Goal: Browse casually: Explore the website without a specific task or goal

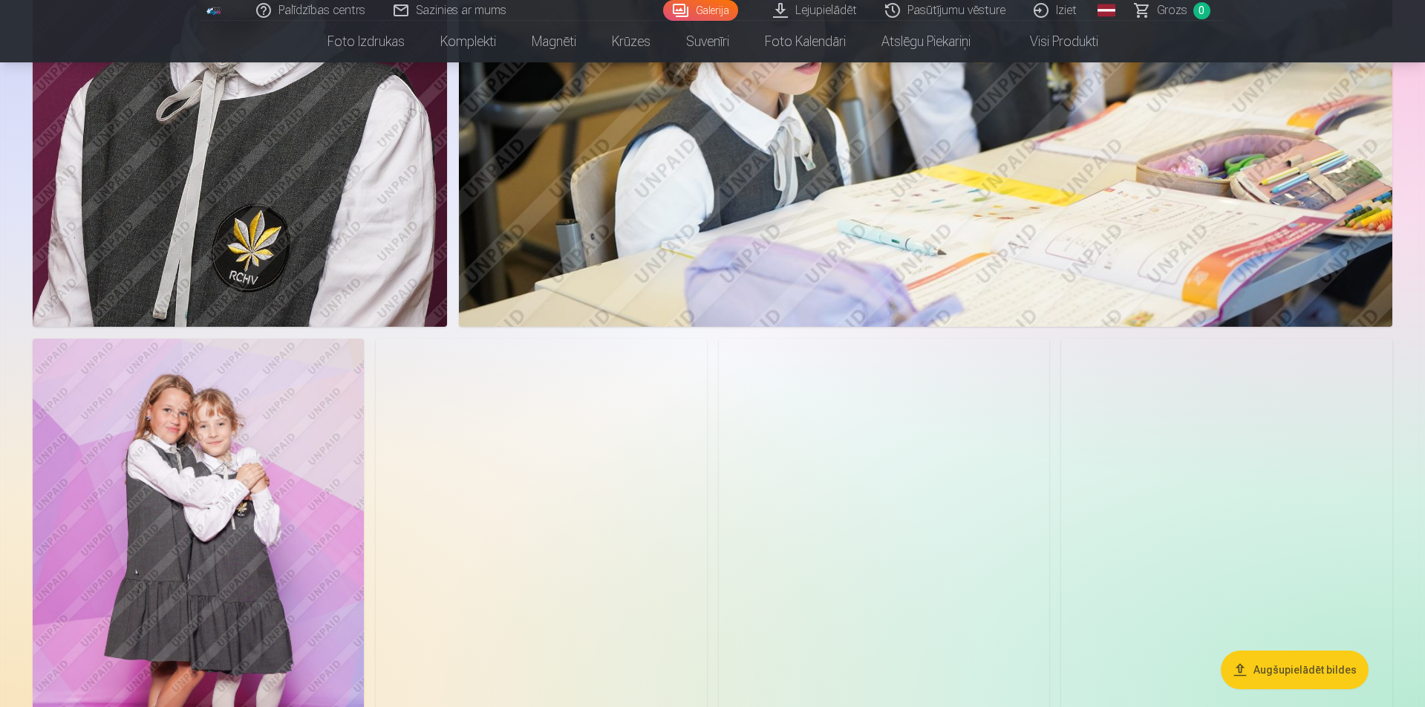
scroll to position [2154, 0]
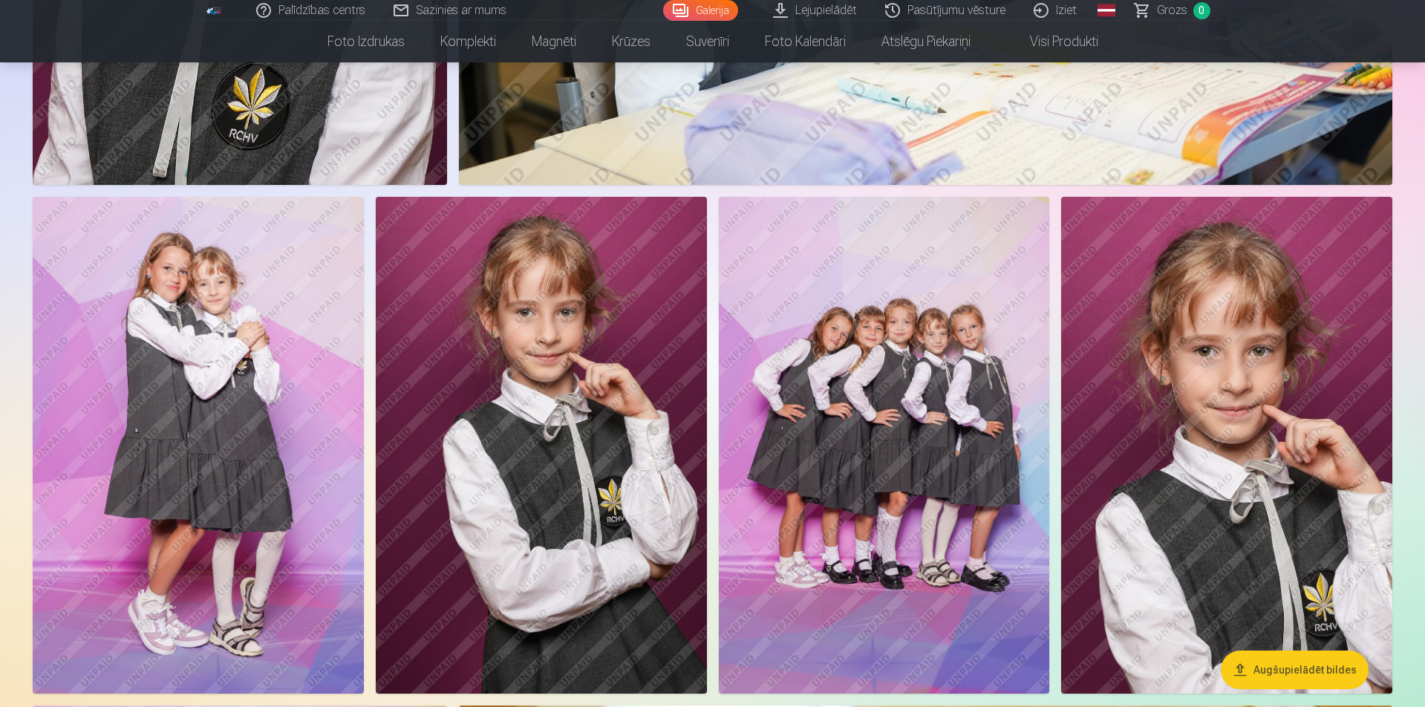
click at [89, 379] on img at bounding box center [198, 445] width 331 height 497
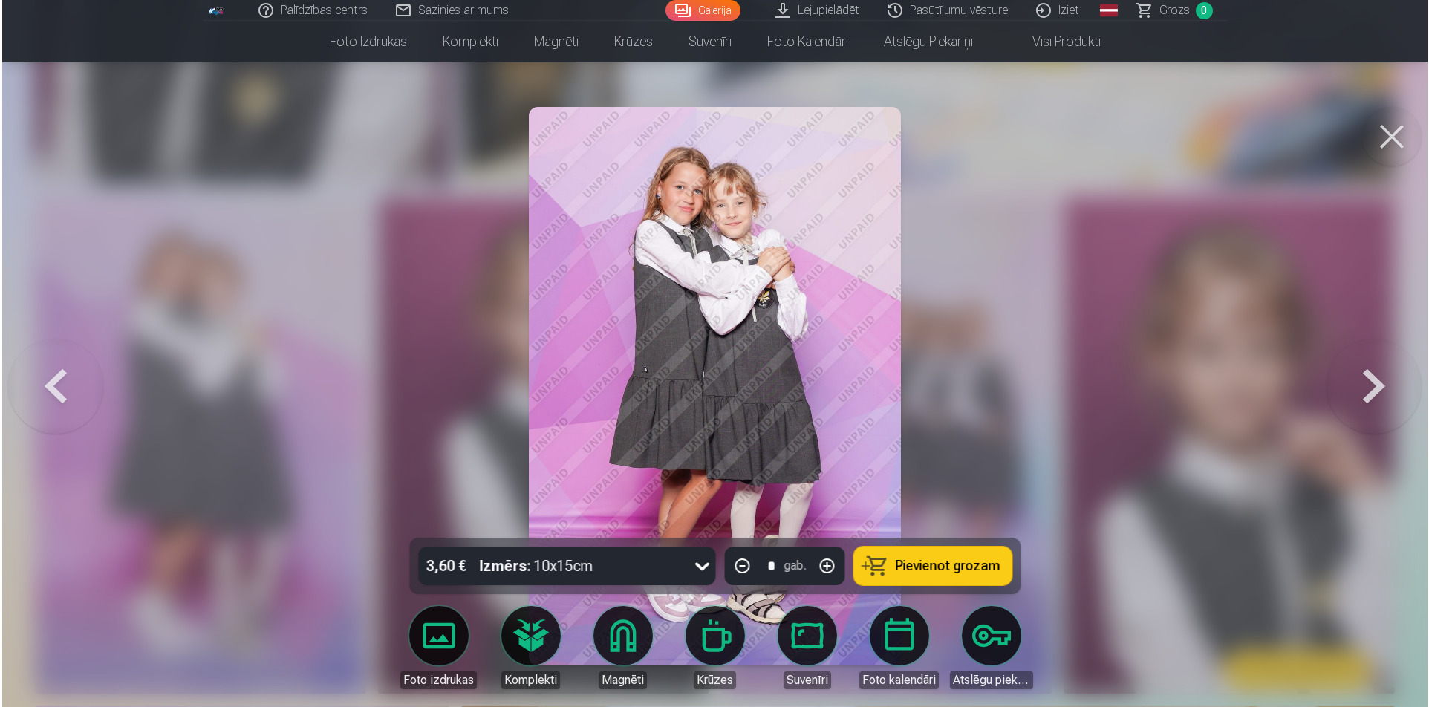
scroll to position [2158, 0]
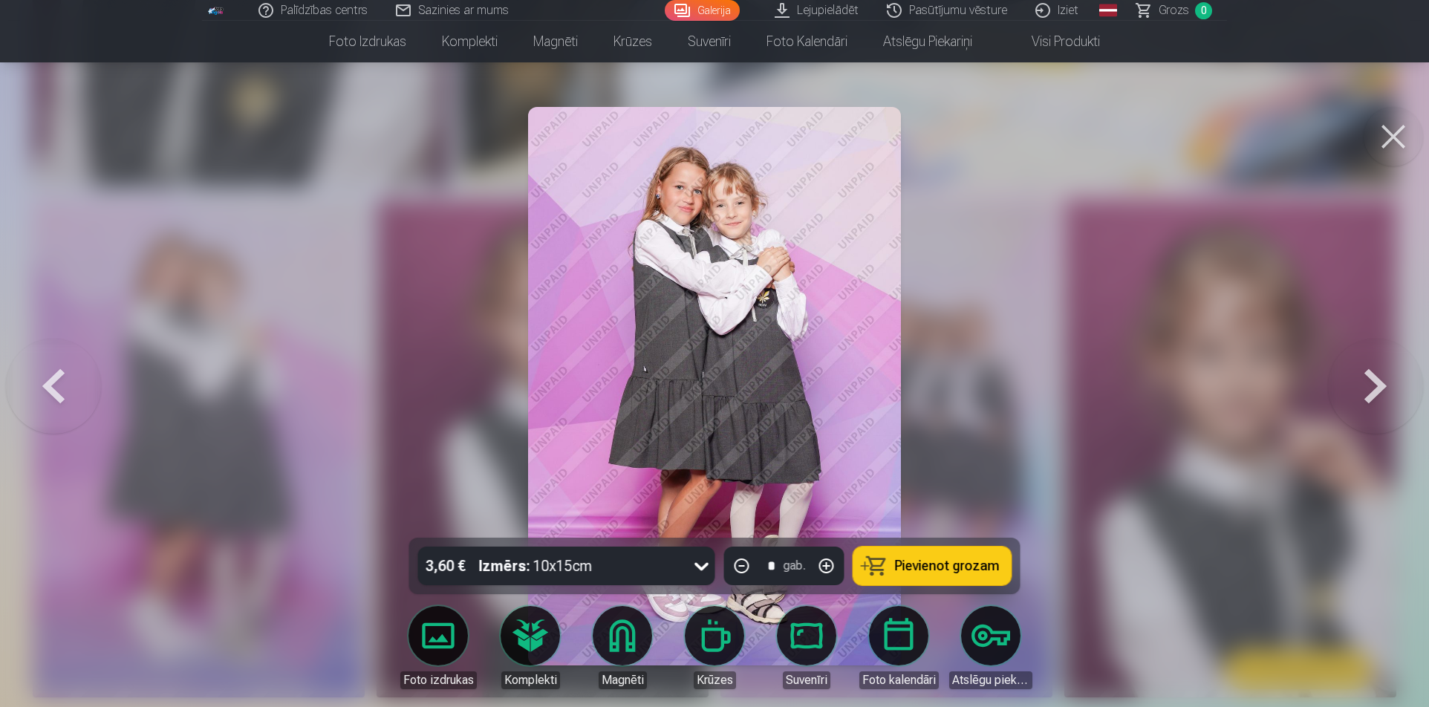
click at [765, 279] on img at bounding box center [714, 386] width 372 height 559
click at [52, 381] on button at bounding box center [53, 386] width 95 height 273
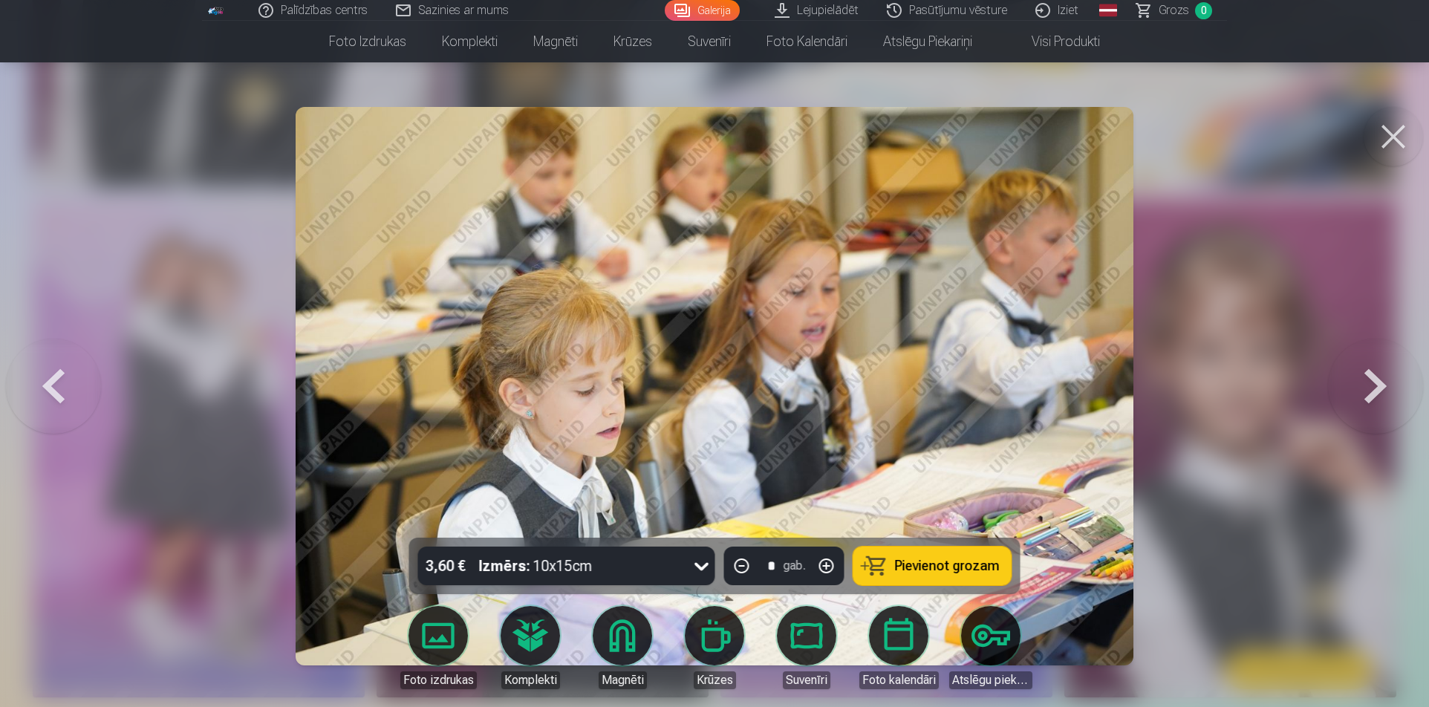
click at [1326, 307] on div at bounding box center [714, 353] width 1429 height 707
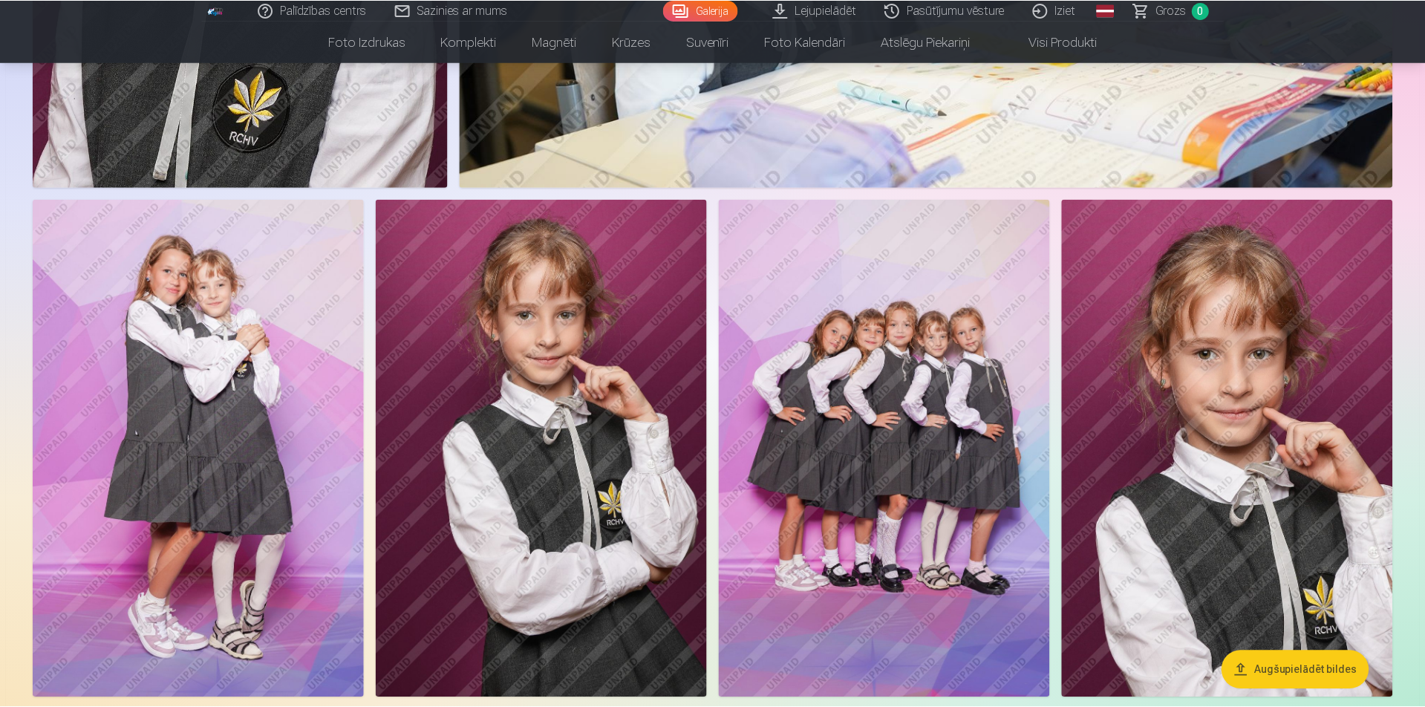
scroll to position [2154, 0]
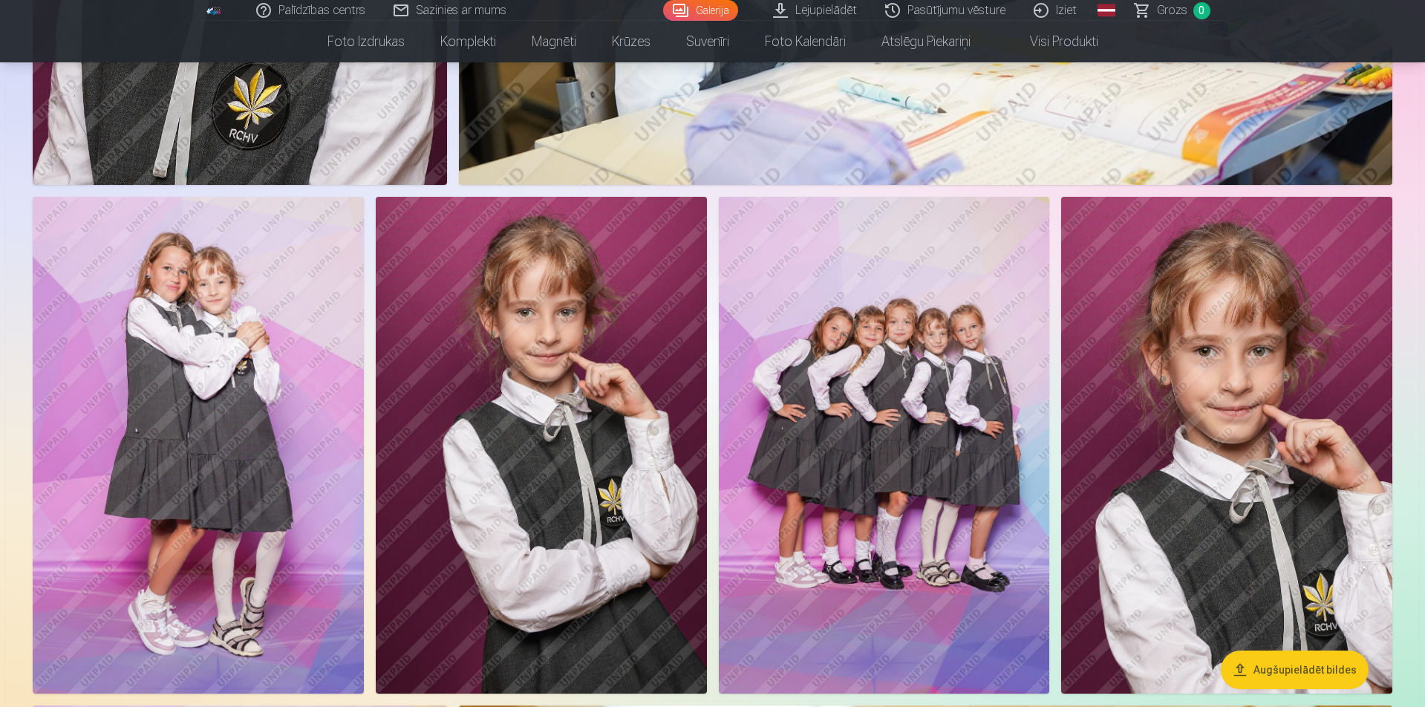
click at [1014, 348] on img at bounding box center [884, 445] width 331 height 497
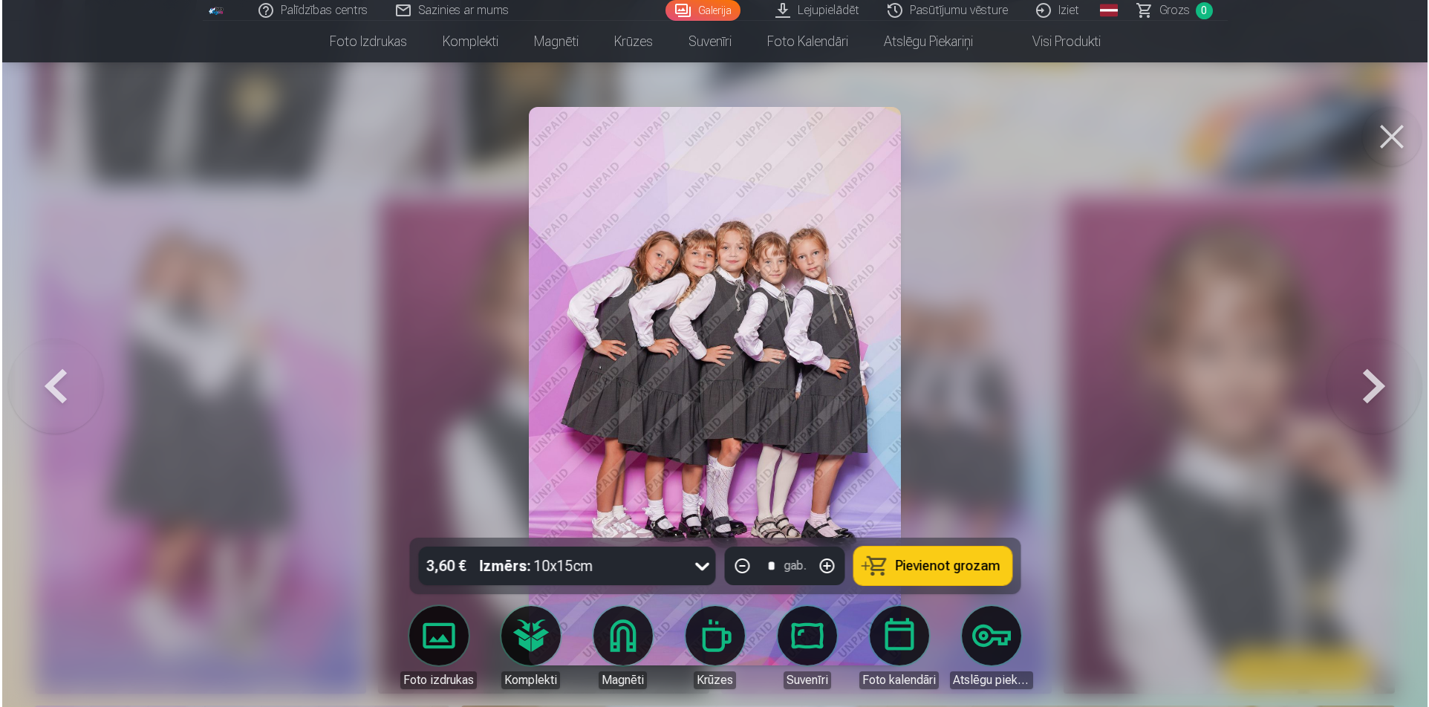
scroll to position [2158, 0]
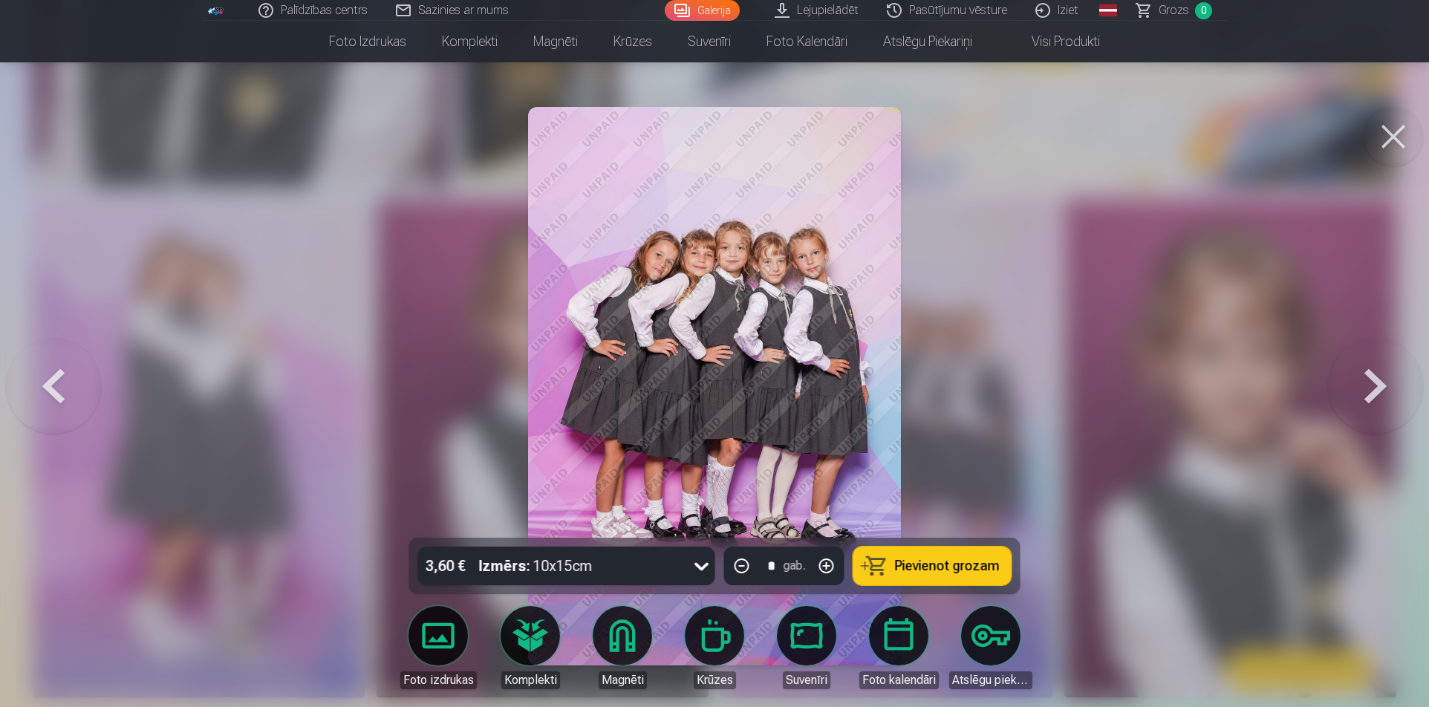
click at [1016, 277] on div at bounding box center [714, 353] width 1429 height 707
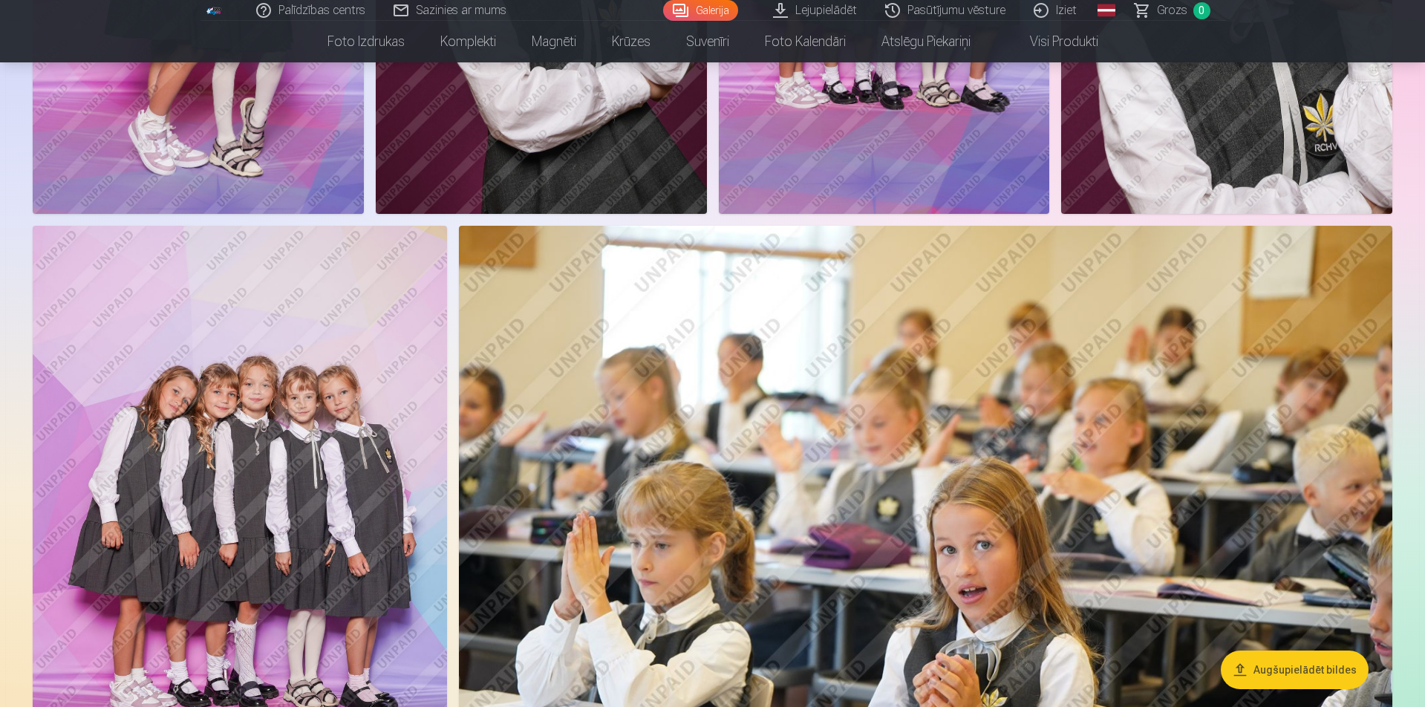
scroll to position [2674, 0]
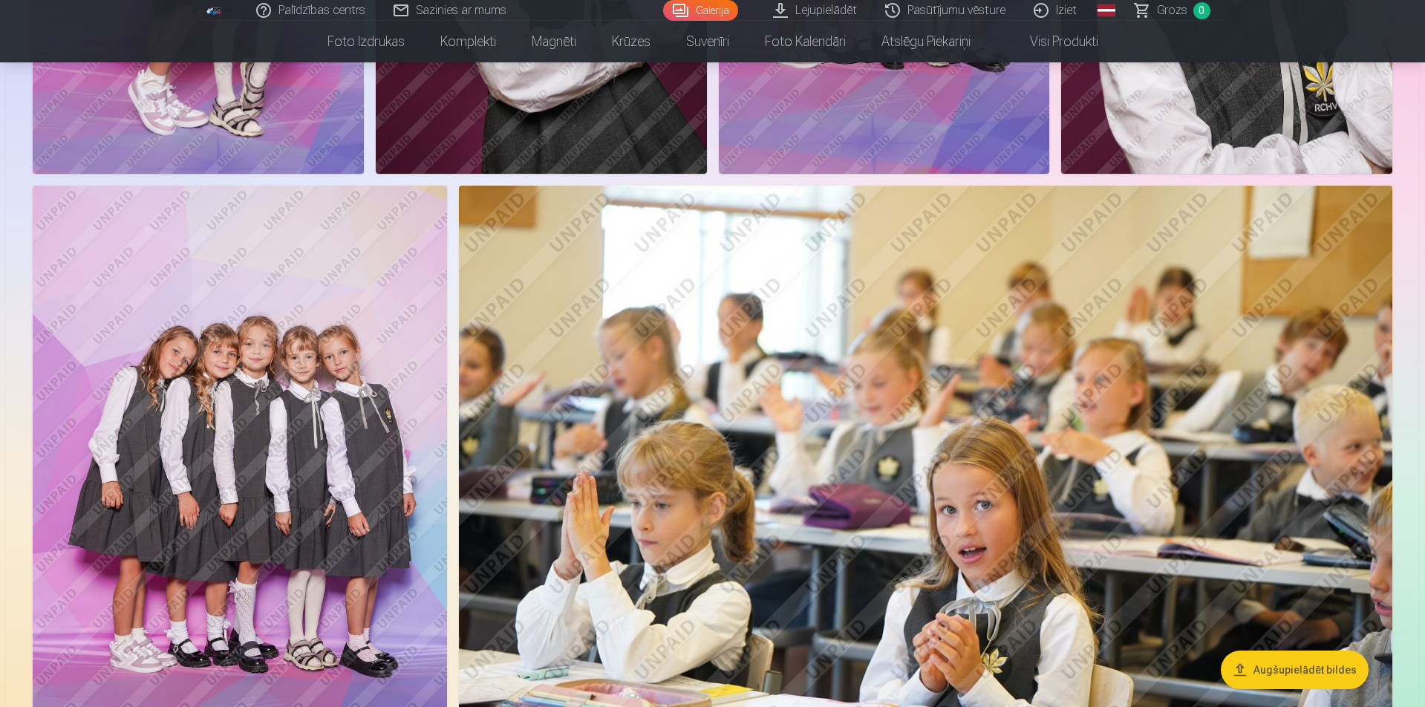
click at [370, 338] on img at bounding box center [240, 497] width 414 height 622
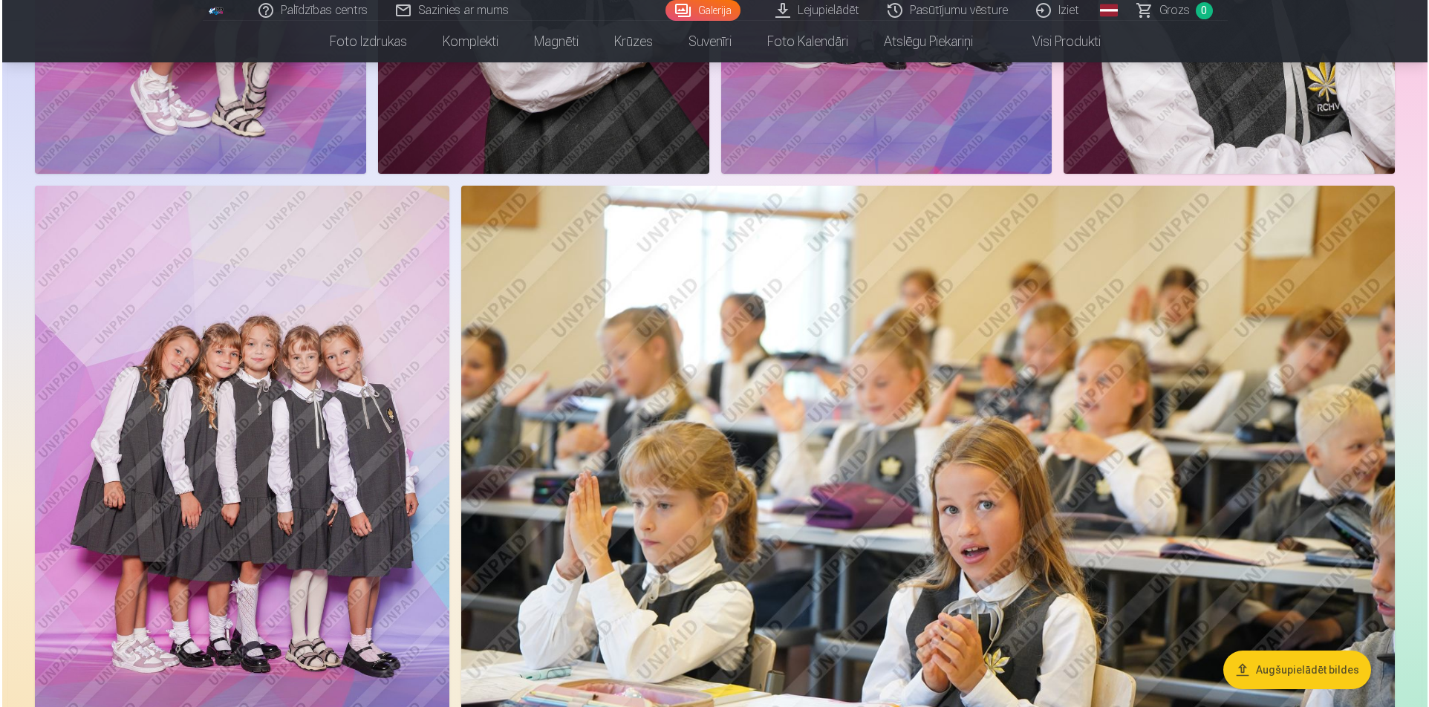
scroll to position [2680, 0]
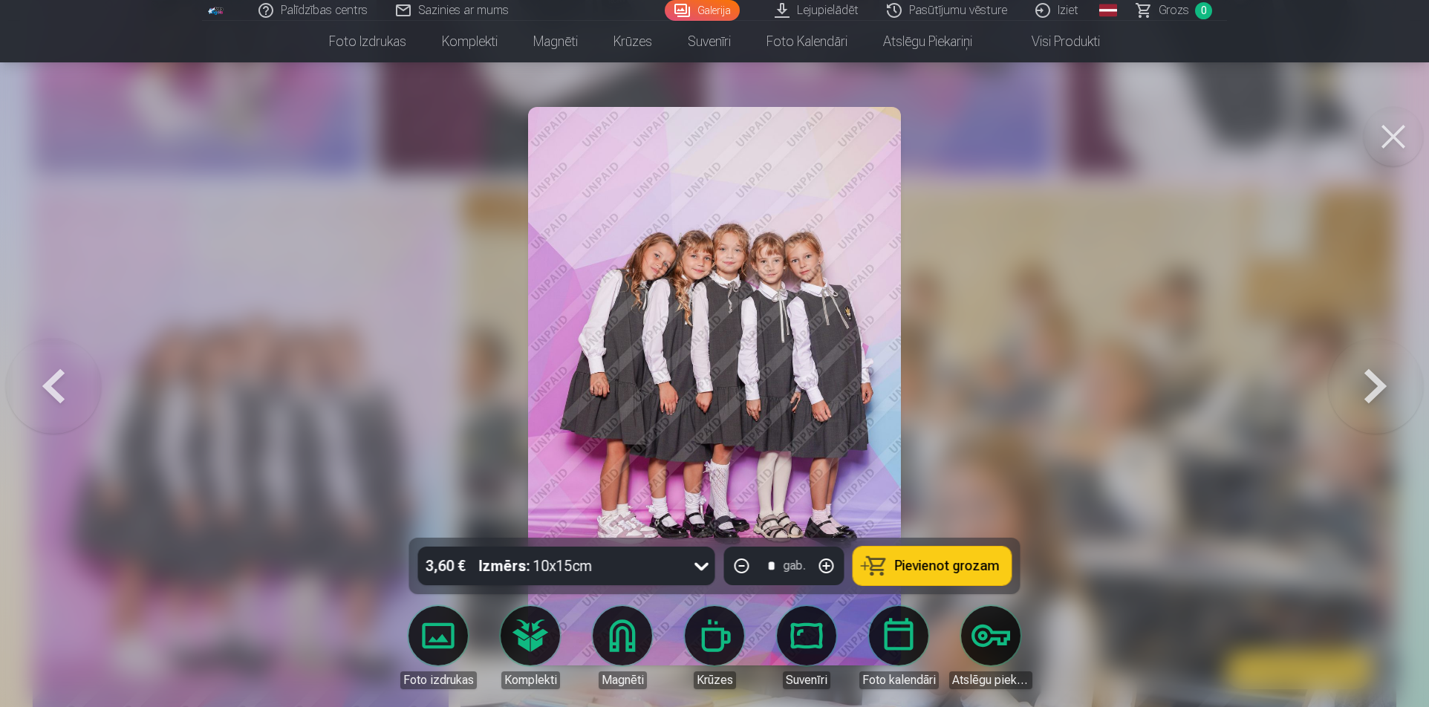
click at [943, 247] on div at bounding box center [714, 353] width 1429 height 707
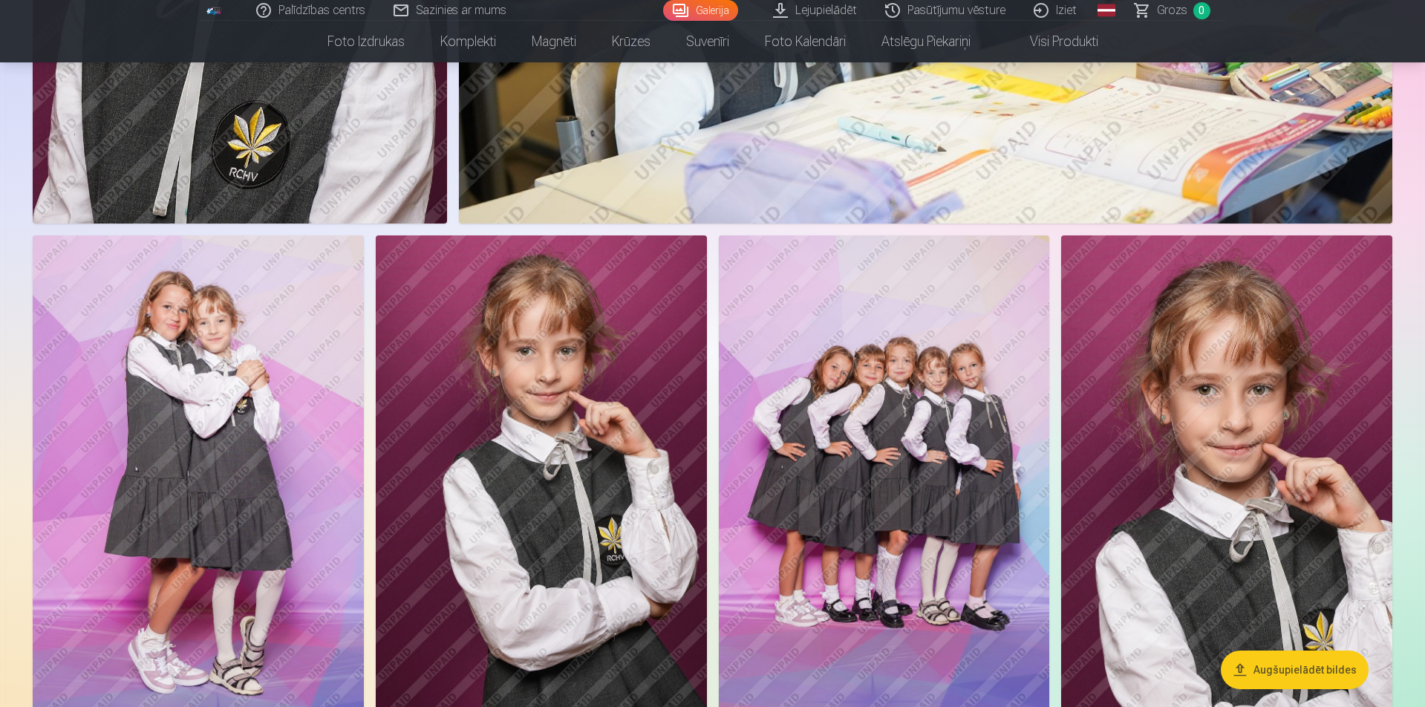
scroll to position [2154, 0]
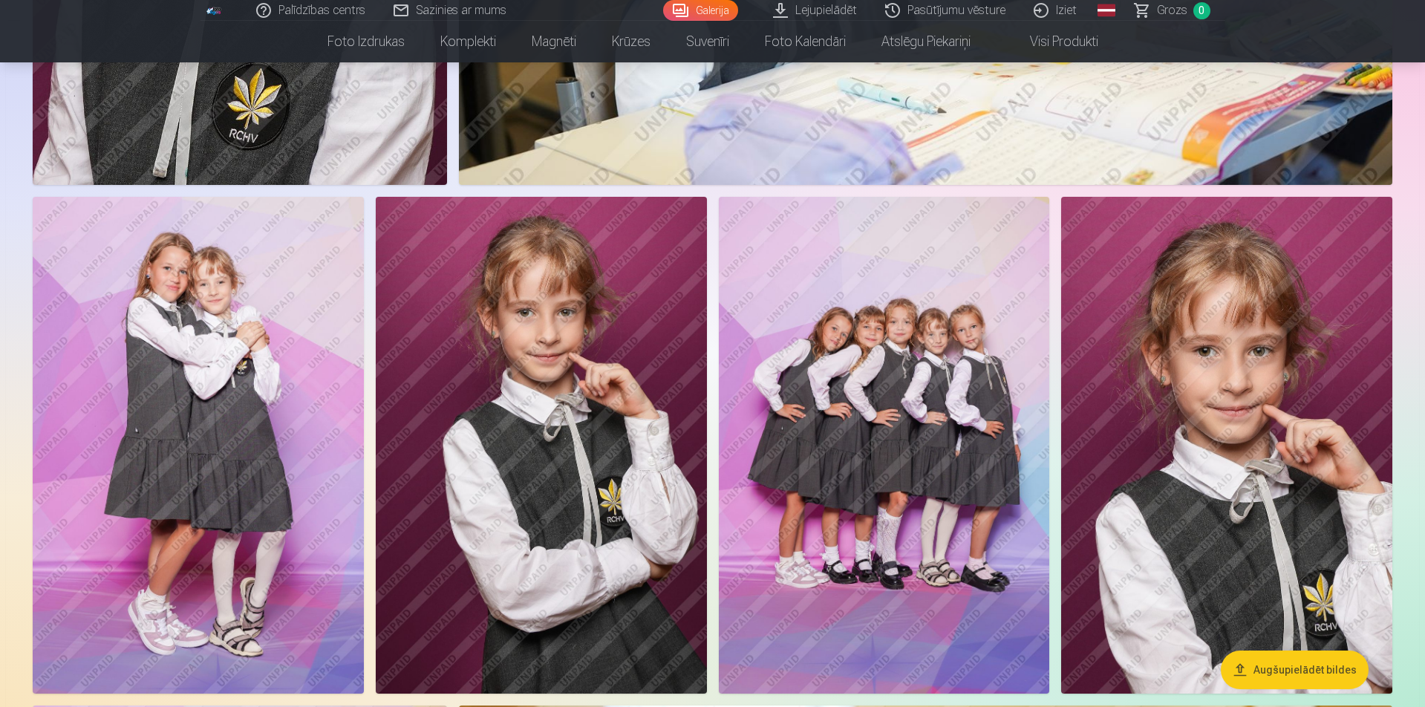
click at [179, 325] on img at bounding box center [198, 445] width 331 height 497
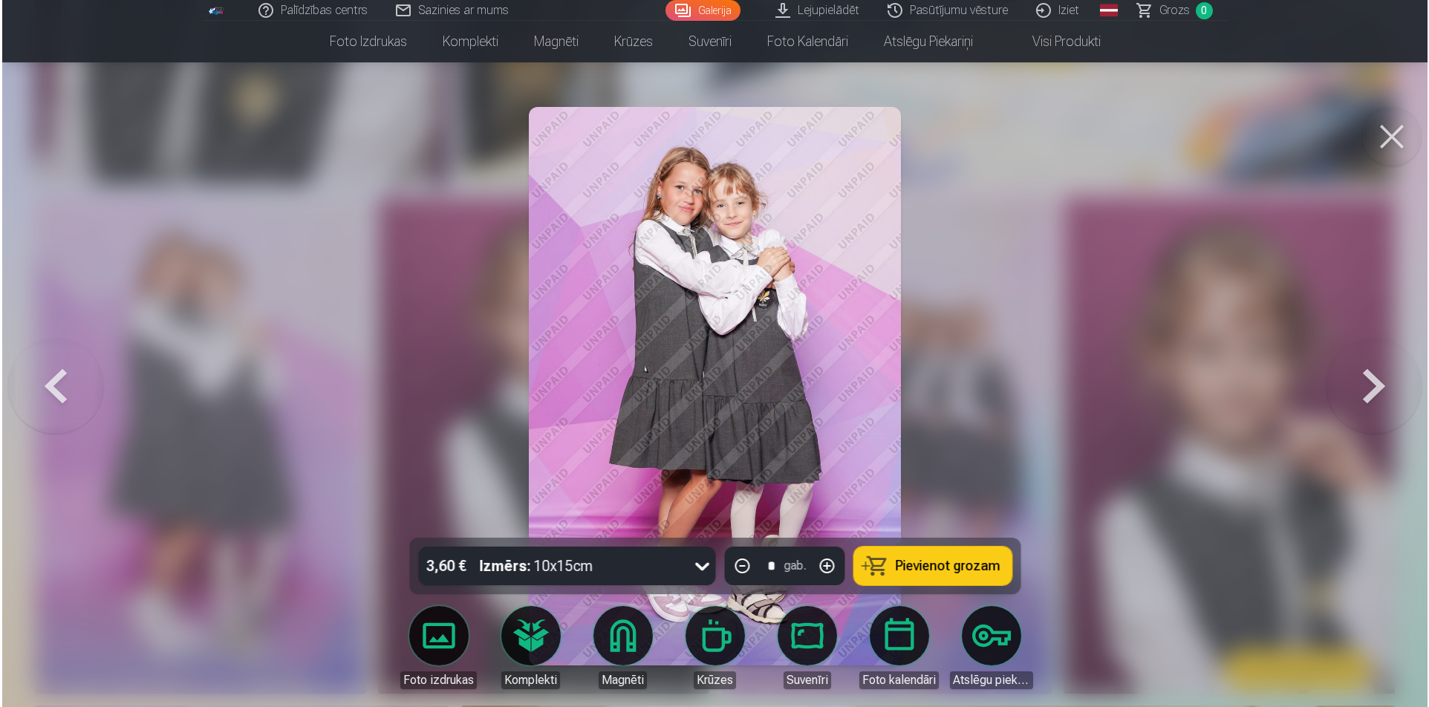
scroll to position [2158, 0]
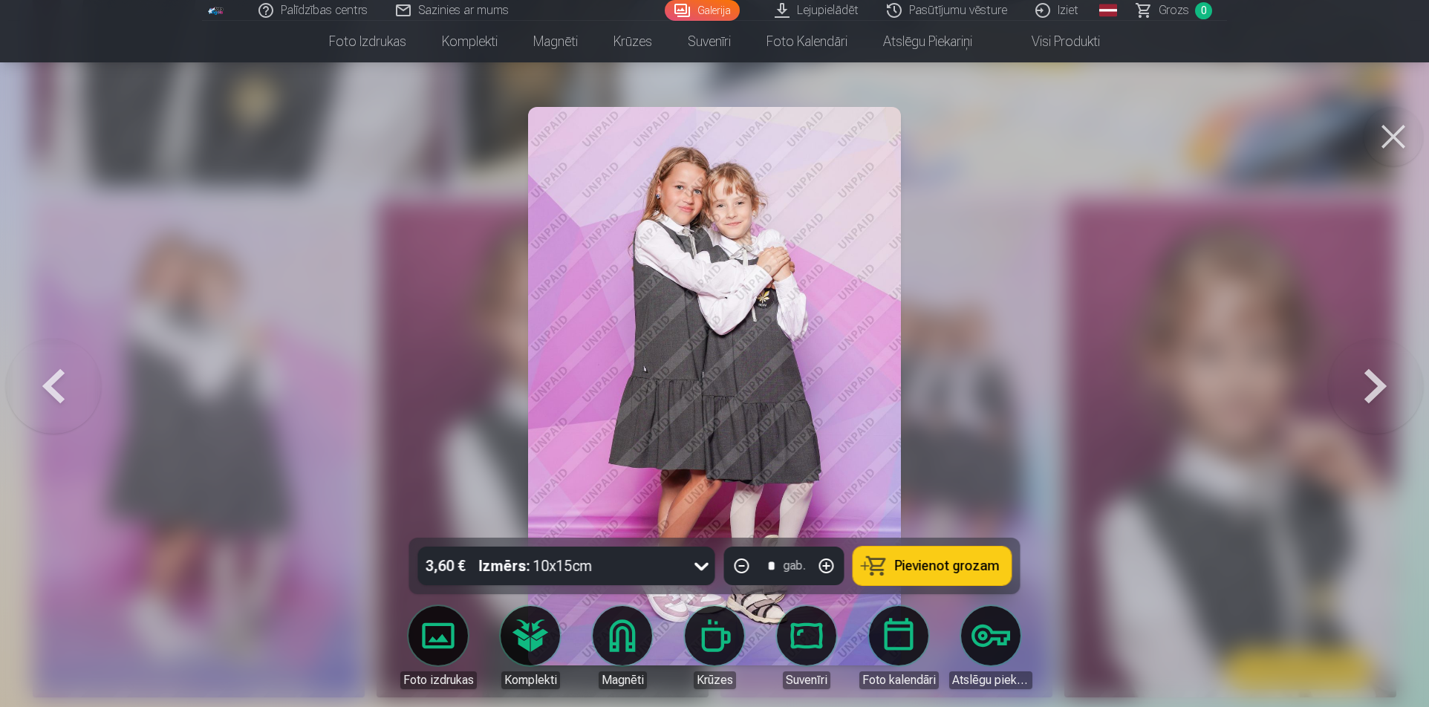
click at [772, 207] on img at bounding box center [714, 386] width 372 height 559
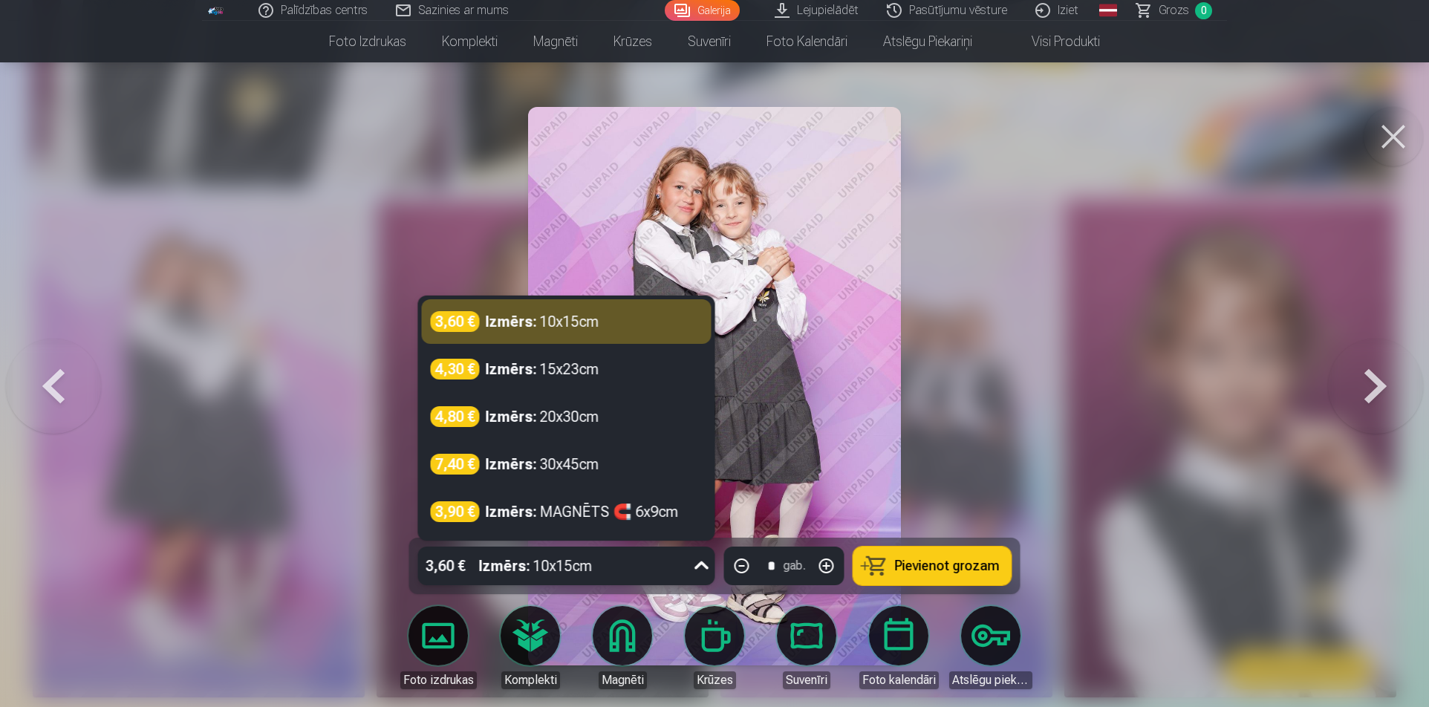
click at [669, 573] on div "3,60 € Izmērs : 10x15cm" at bounding box center [552, 566] width 269 height 39
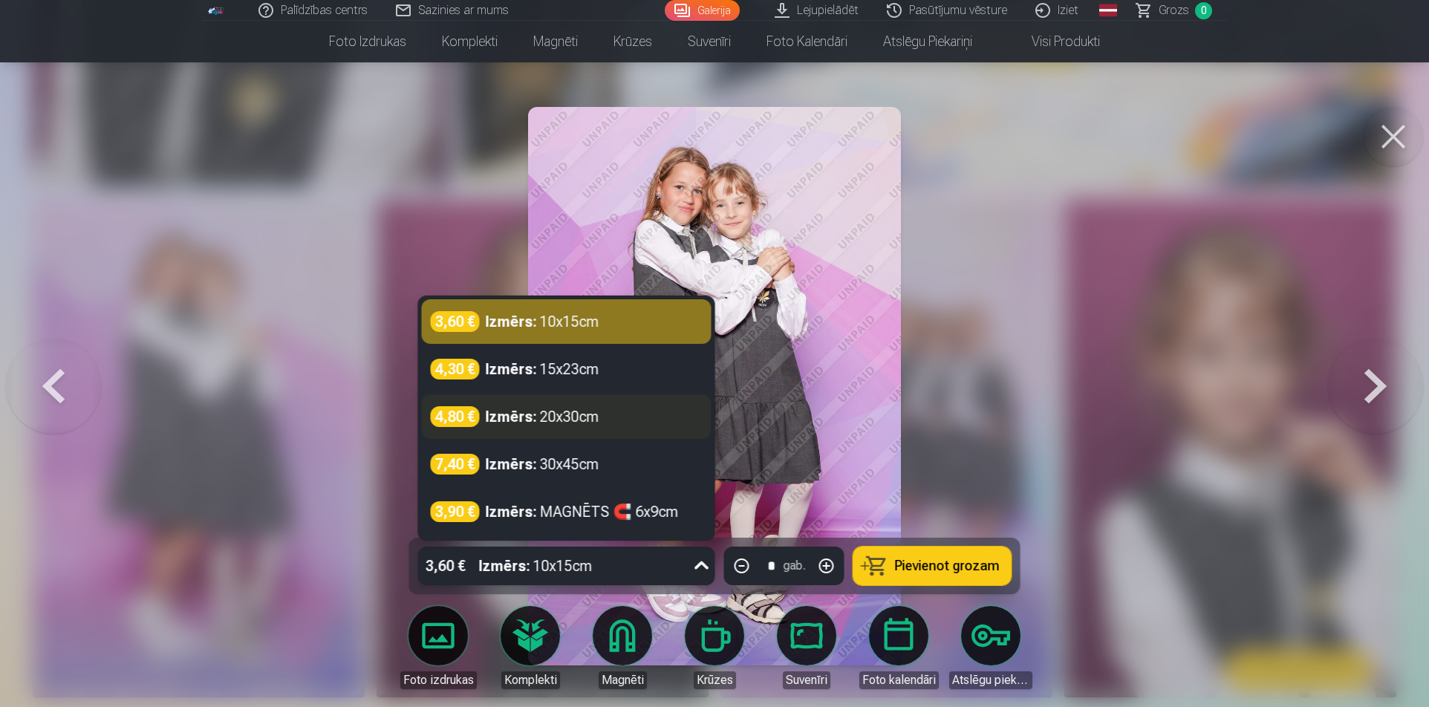
click at [583, 427] on div "4,80 € Izmērs : 20x30cm" at bounding box center [567, 416] width 290 height 45
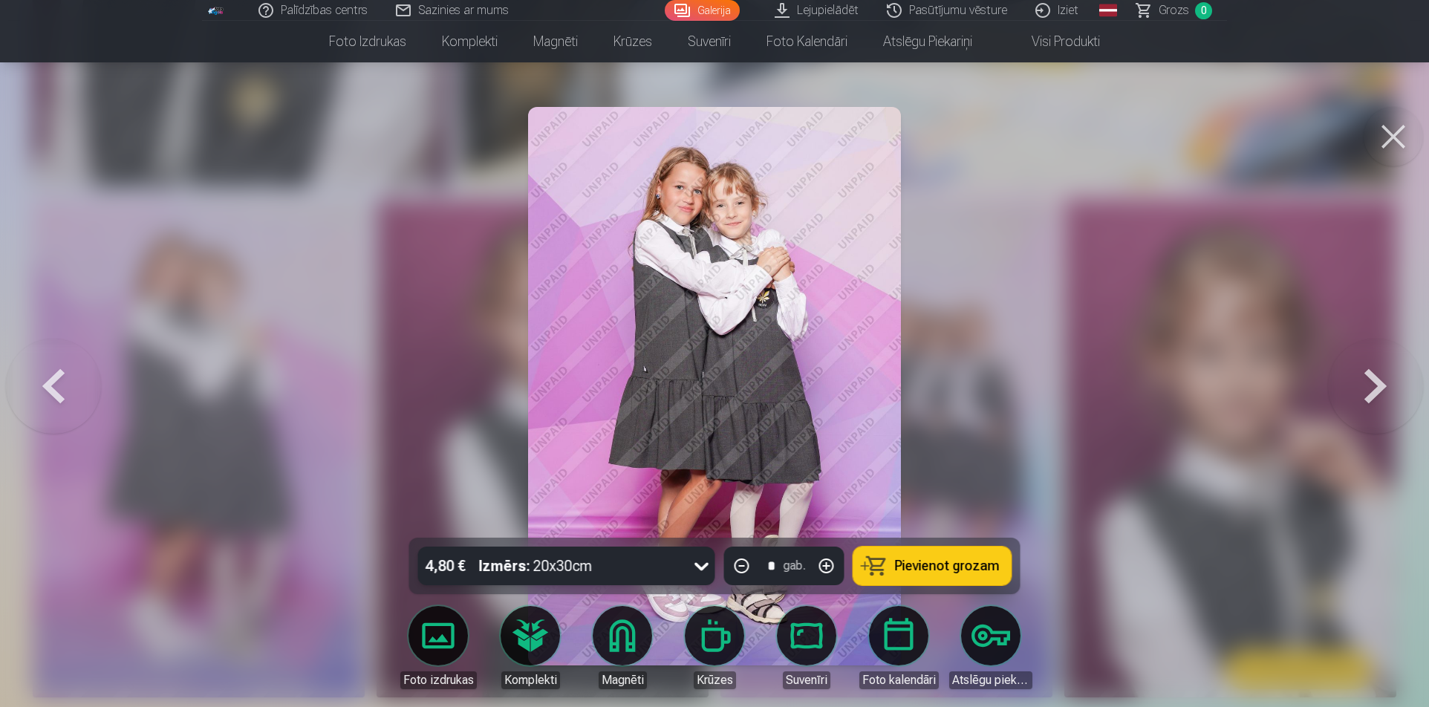
click at [654, 559] on div "4,80 € Izmērs : 20x30cm" at bounding box center [552, 566] width 269 height 39
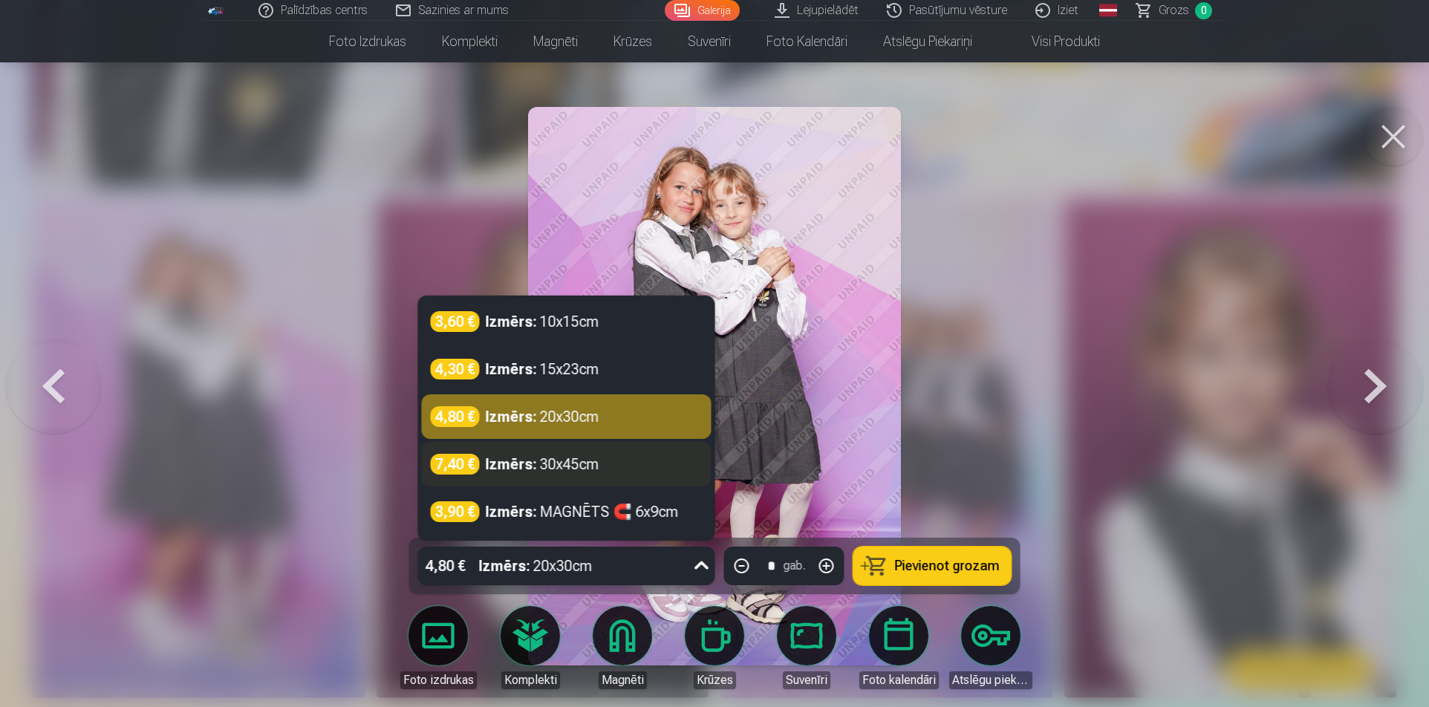
click at [595, 472] on div "Izmērs : 30x45cm" at bounding box center [543, 464] width 114 height 21
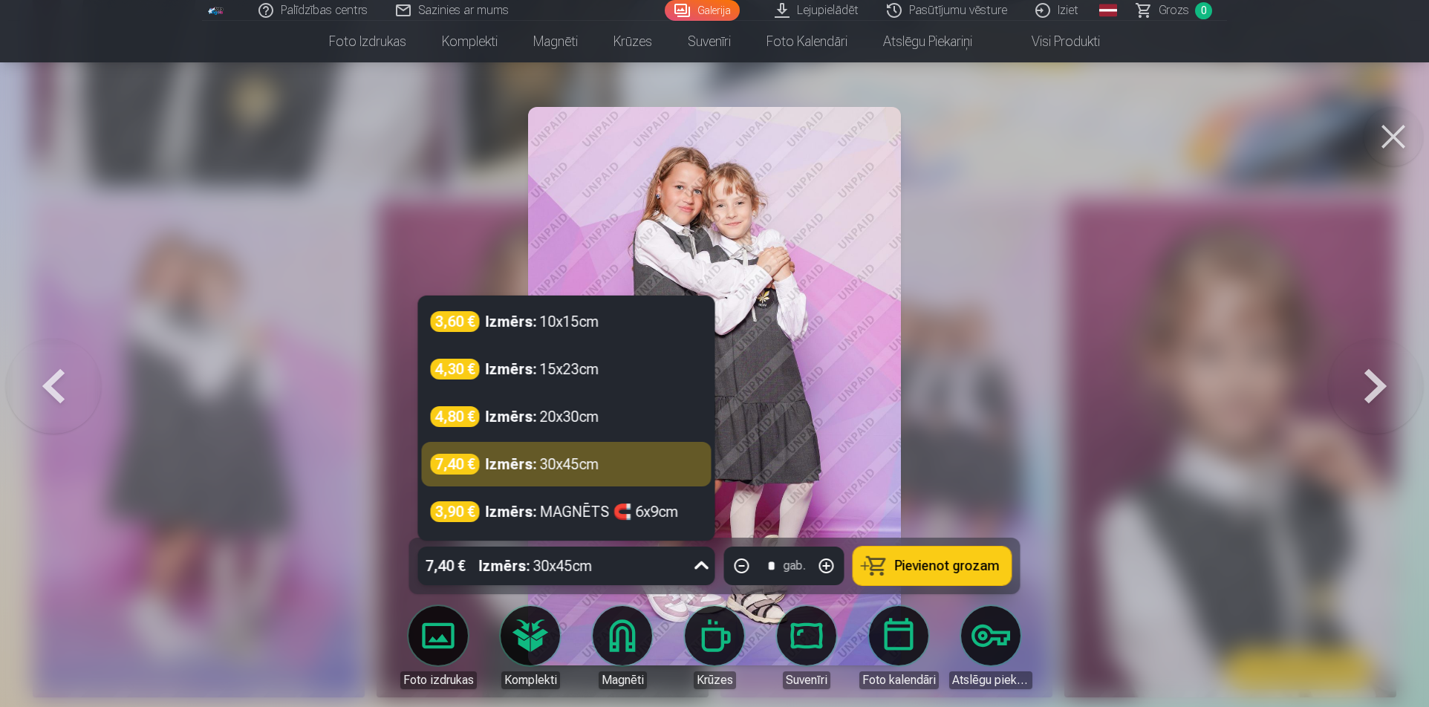
click at [680, 565] on div "7,40 € Izmērs : 30x45cm" at bounding box center [552, 566] width 269 height 39
click at [611, 445] on div "7,40 € Izmērs : 30x45cm" at bounding box center [567, 464] width 290 height 45
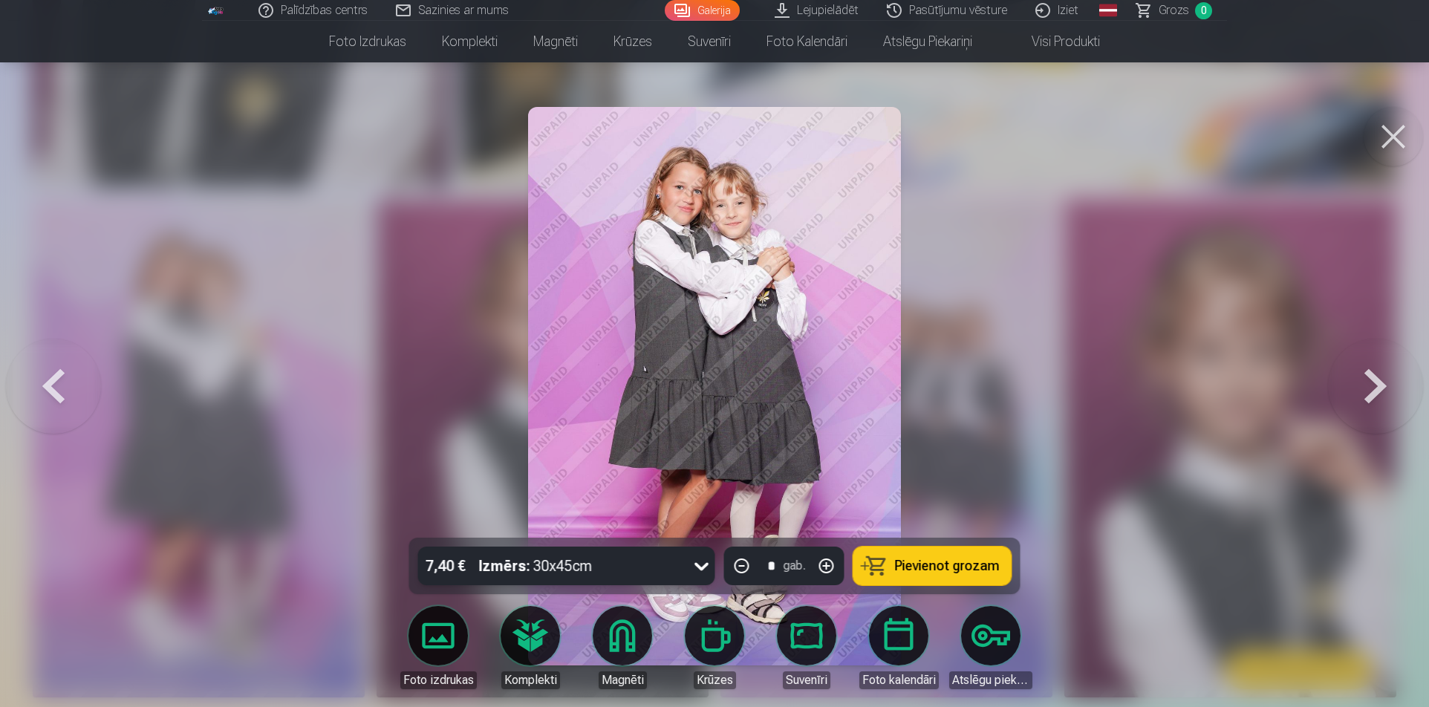
click at [58, 413] on button at bounding box center [53, 386] width 95 height 273
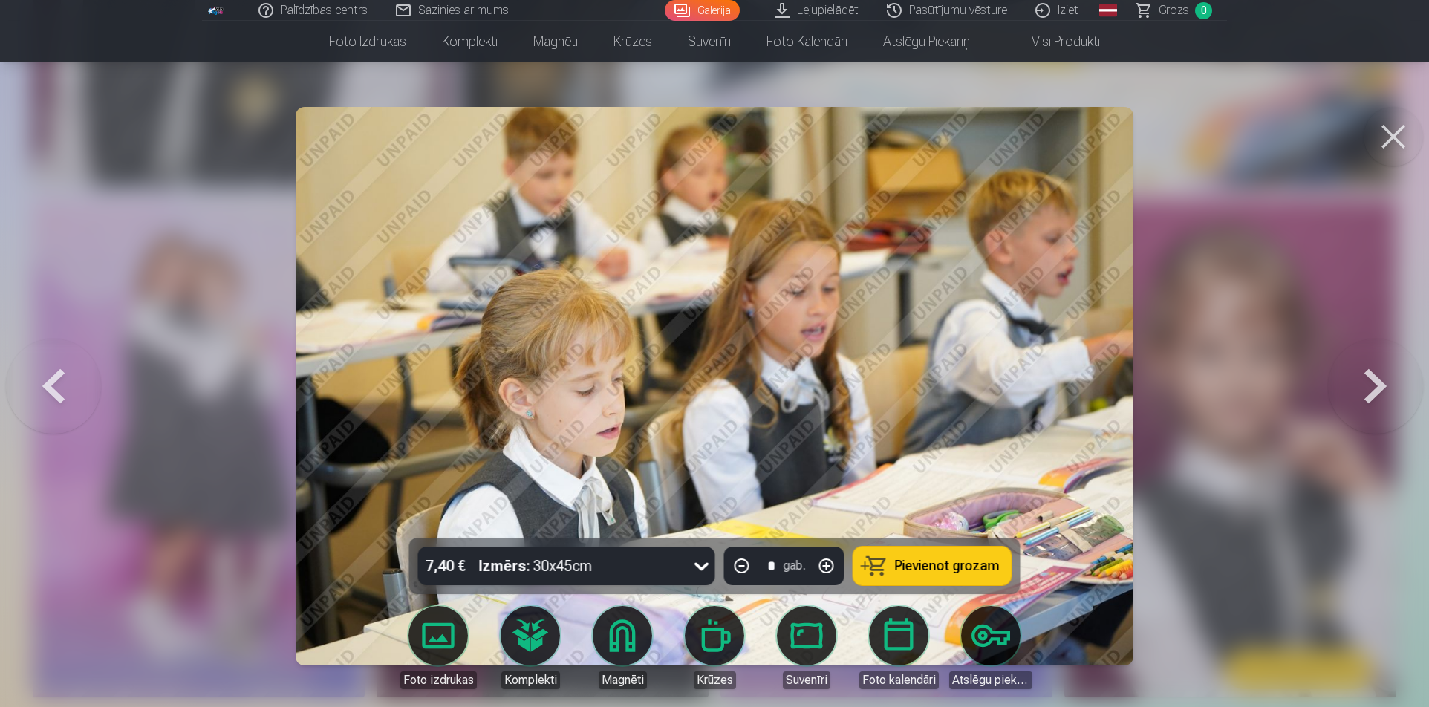
click at [260, 366] on div at bounding box center [714, 353] width 1429 height 707
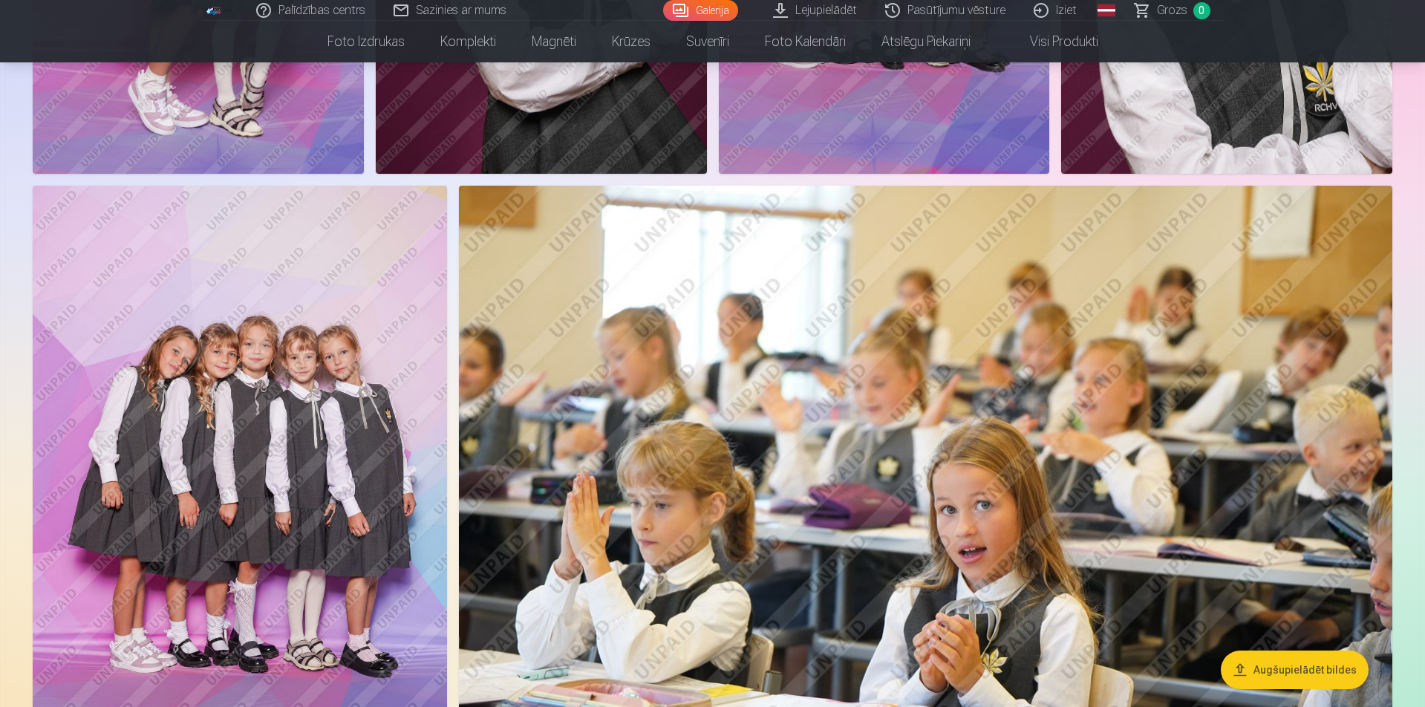
scroll to position [2748, 0]
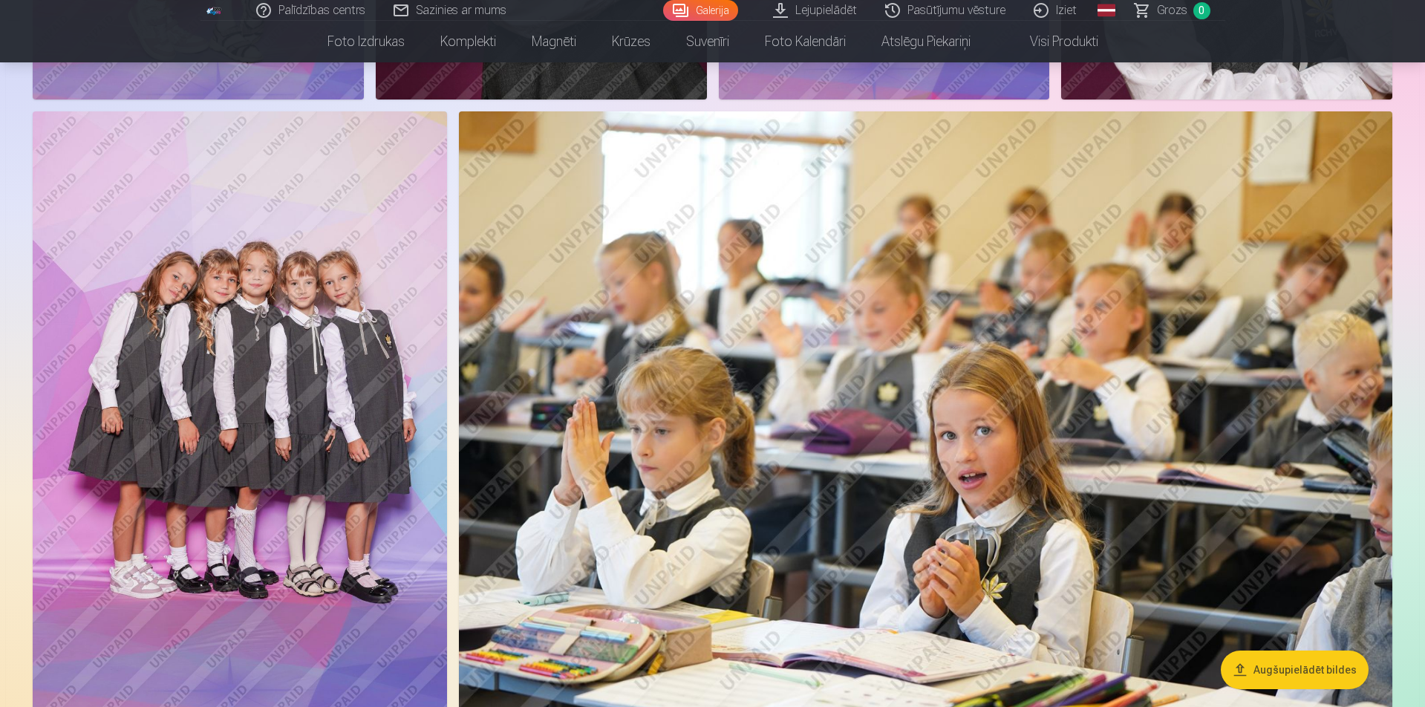
click at [325, 363] on img at bounding box center [240, 422] width 414 height 622
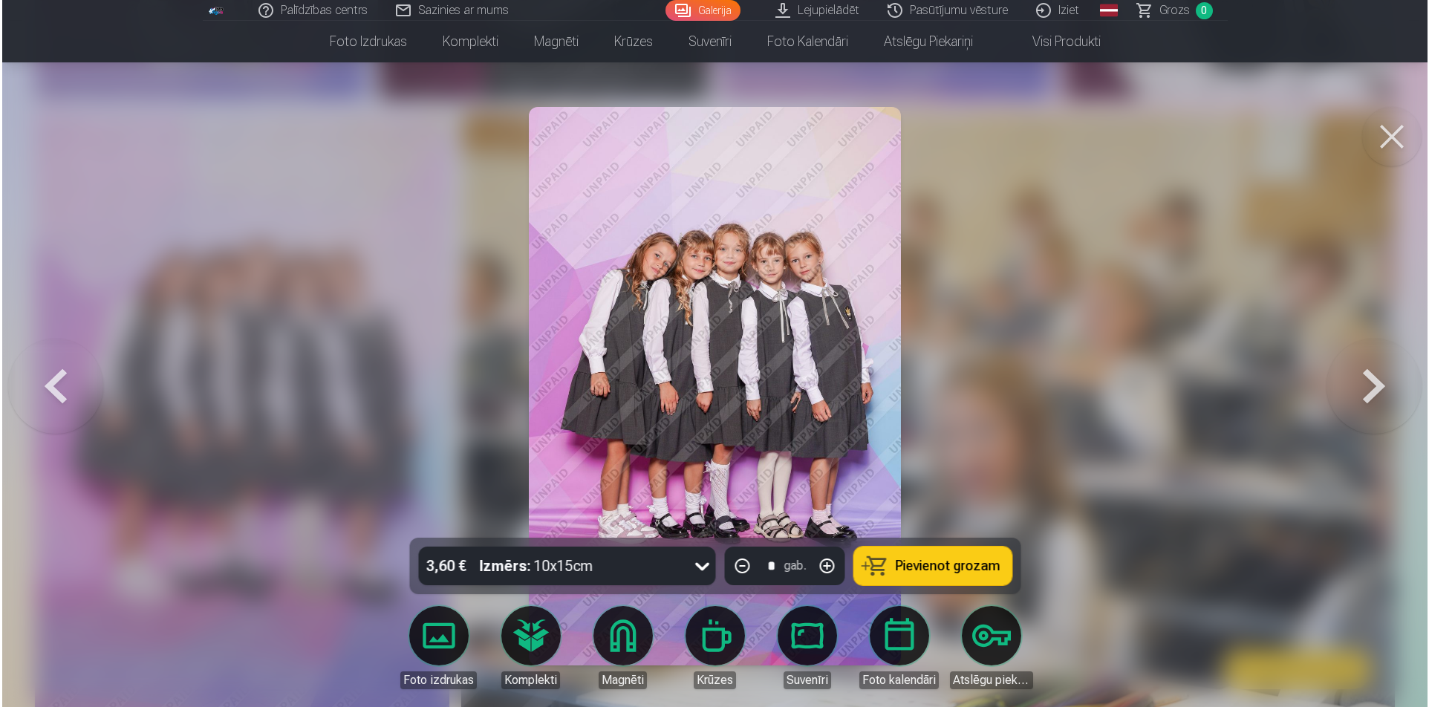
scroll to position [2754, 0]
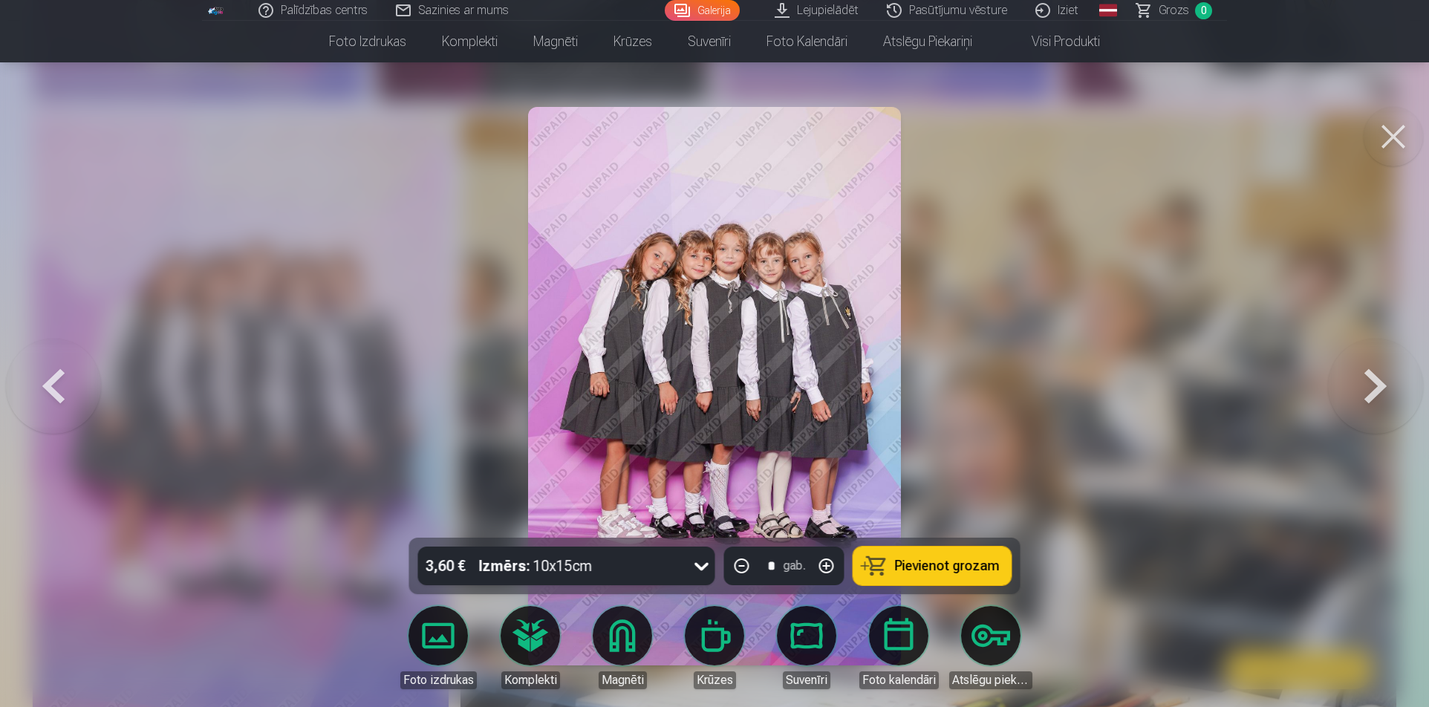
click at [989, 213] on div at bounding box center [714, 353] width 1429 height 707
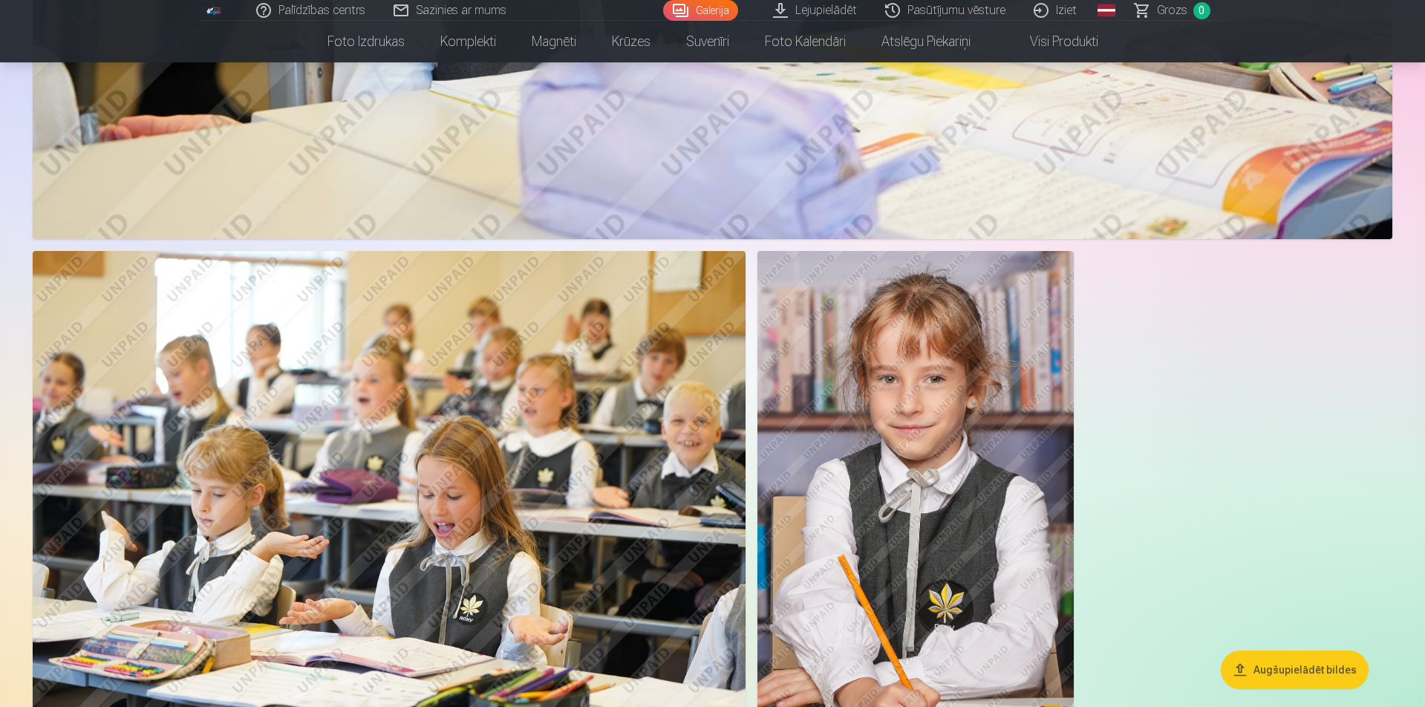
scroll to position [6091, 0]
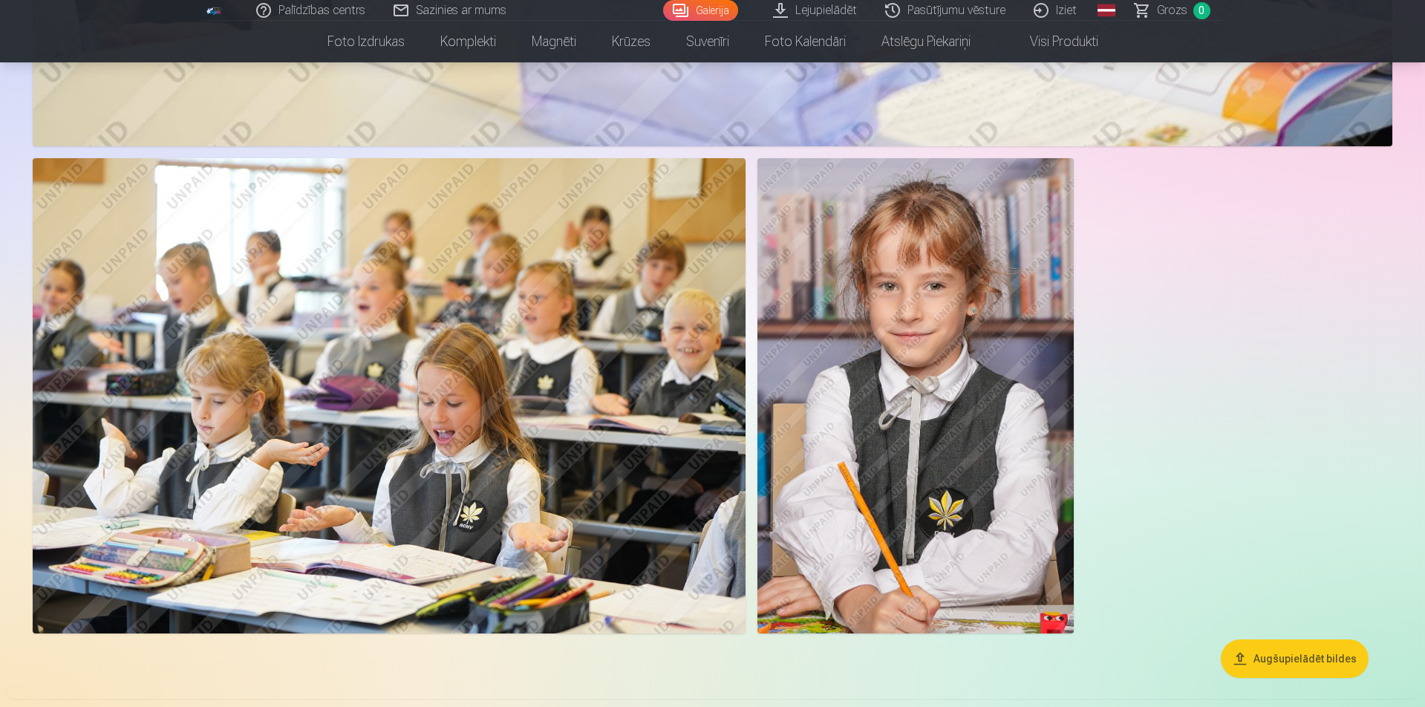
click at [1055, 16] on link "Iziet" at bounding box center [1056, 10] width 71 height 21
